Goal: Task Accomplishment & Management: Manage account settings

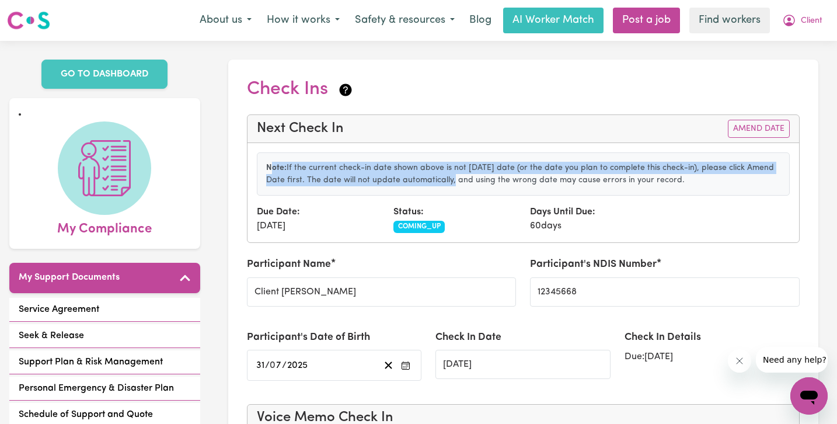
drag, startPoint x: 269, startPoint y: 169, endPoint x: 445, endPoint y: 180, distance: 176.5
click at [445, 180] on p "Note: If the current check-in date shown above is not today's date (or the date…" at bounding box center [523, 174] width 515 height 25
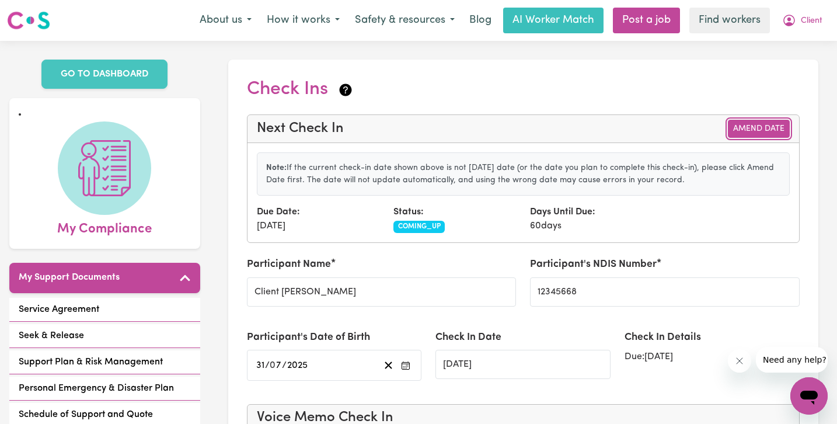
click at [767, 132] on button "Amend Date" at bounding box center [759, 129] width 62 height 18
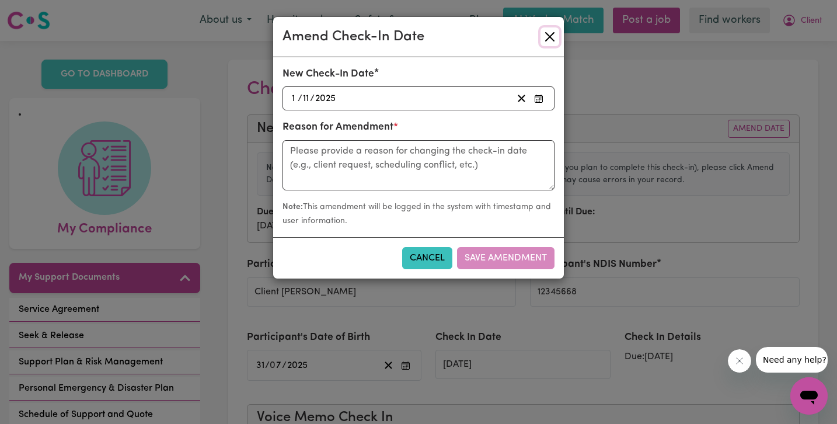
click at [551, 35] on button "Close" at bounding box center [549, 36] width 19 height 19
